Goal: Register for event/course

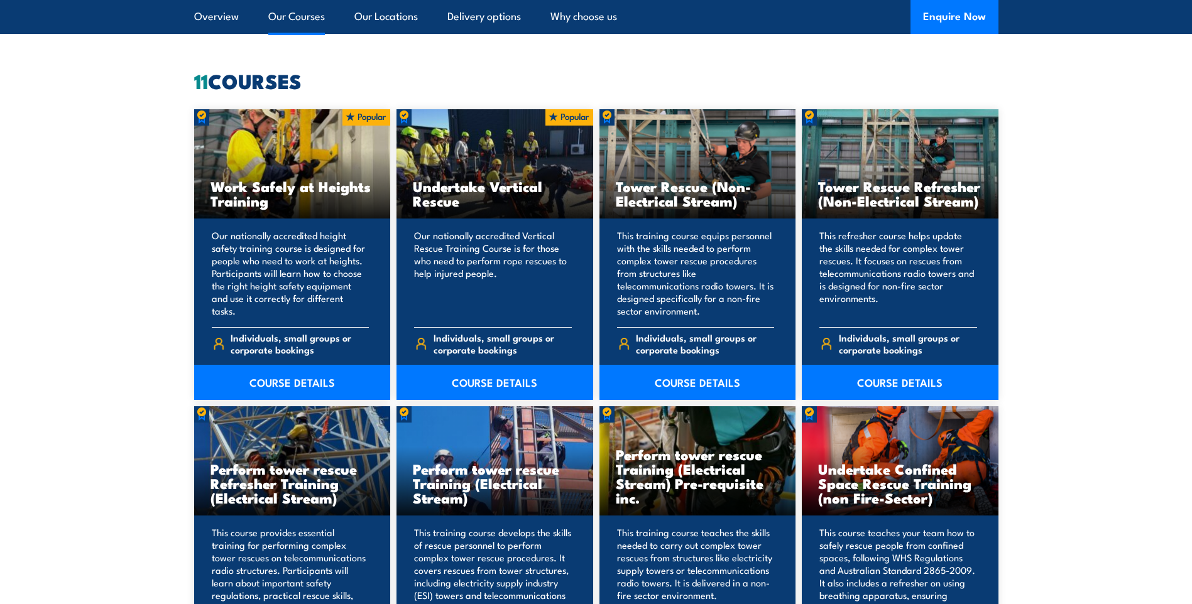
scroll to position [1068, 0]
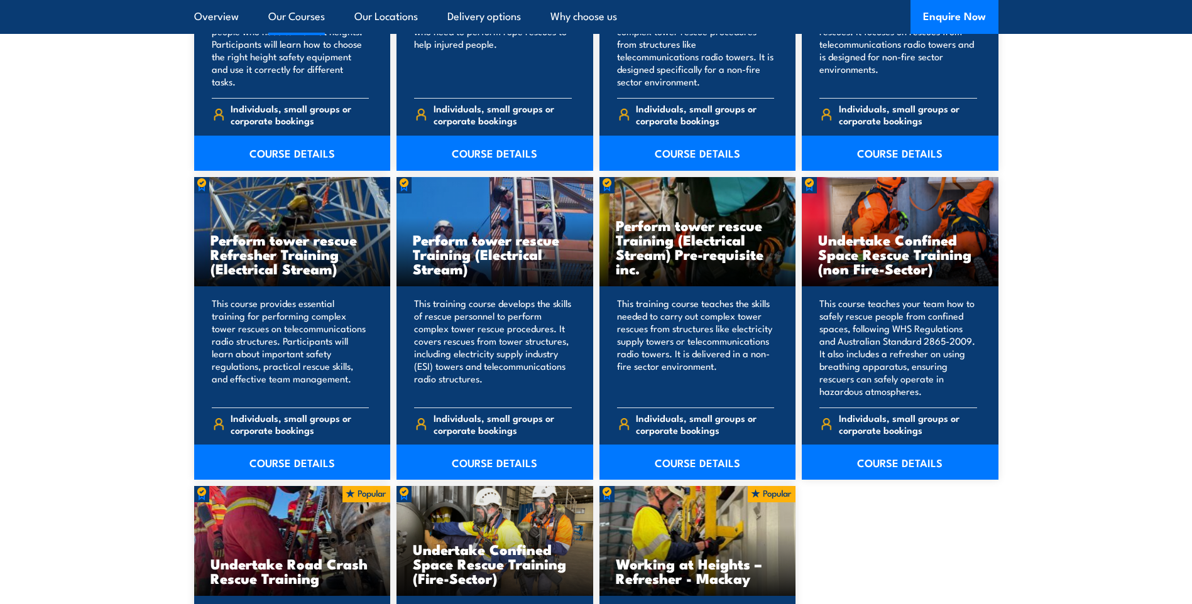
scroll to position [1194, 0]
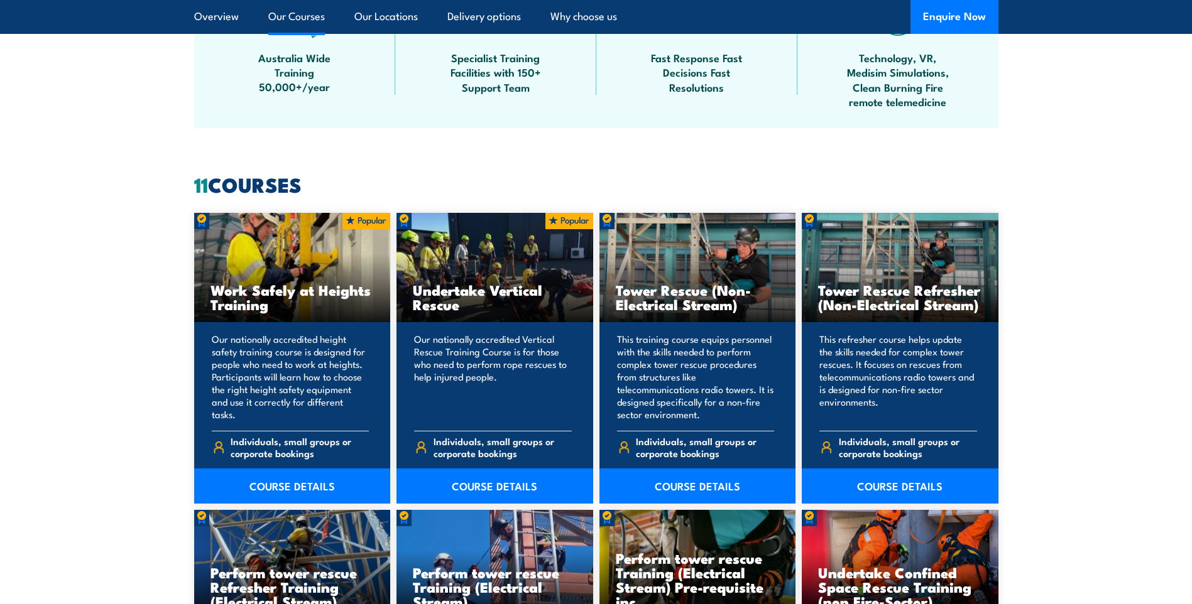
scroll to position [880, 0]
